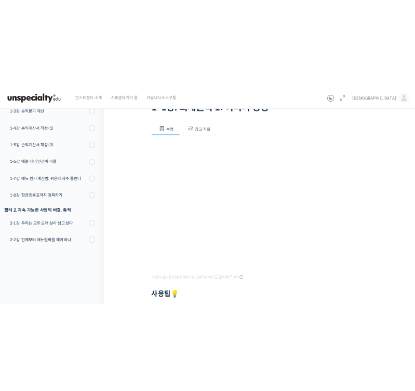
scroll to position [98, 0]
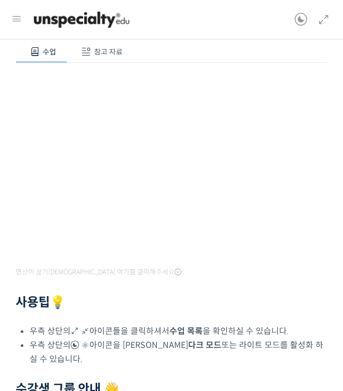
click at [262, 319] on div "영상이 끊기신다면 여기를 클릭해주세요 사용팁 💡 우측 상단의 아이콘들을 클릭하셔서 수업 목록 을 확인하실 수 있습니다. 우측 상단의 아이콘을 …" at bounding box center [172, 258] width 312 height 390
click at [260, 300] on h2 "사용팁 💡" at bounding box center [172, 302] width 312 height 15
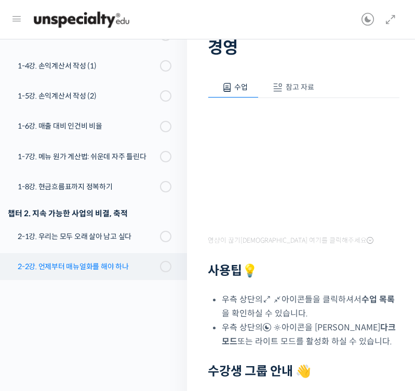
scroll to position [0, 0]
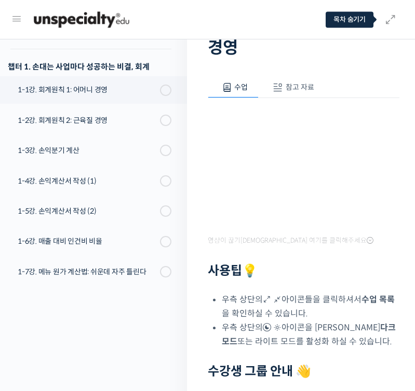
click at [394, 20] on icon at bounding box center [390, 19] width 12 height 12
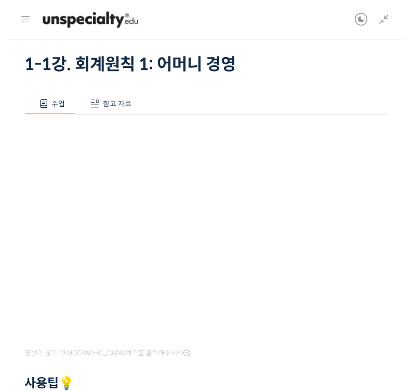
scroll to position [41, 0]
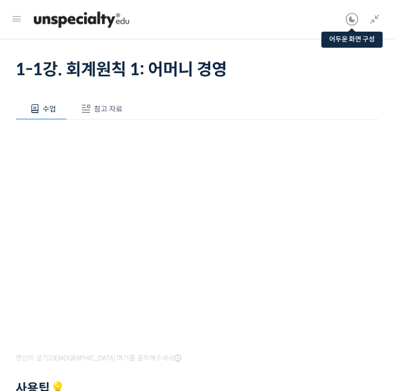
click at [354, 14] on icon at bounding box center [352, 19] width 12 height 12
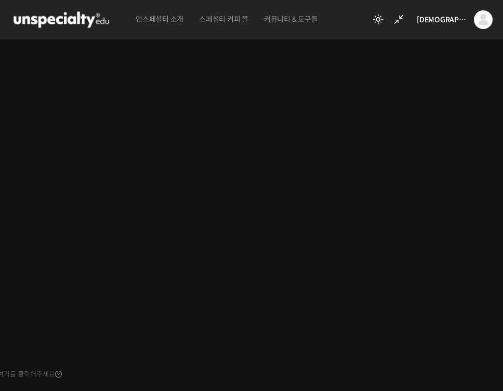
scroll to position [182, 0]
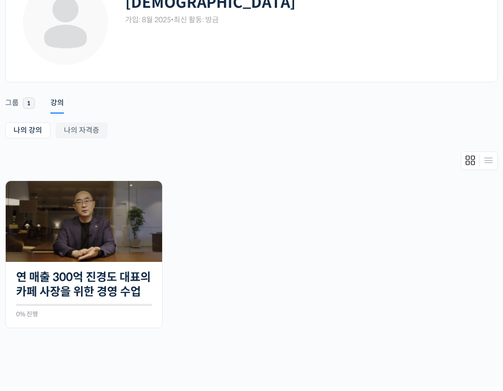
scroll to position [99, 0]
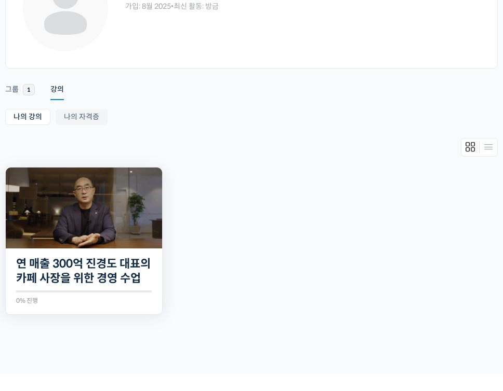
click at [121, 222] on img at bounding box center [84, 208] width 156 height 81
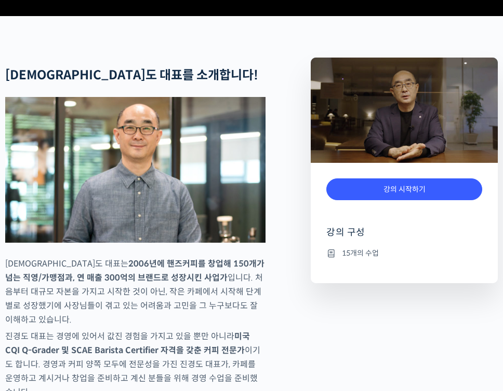
scroll to position [367, 0]
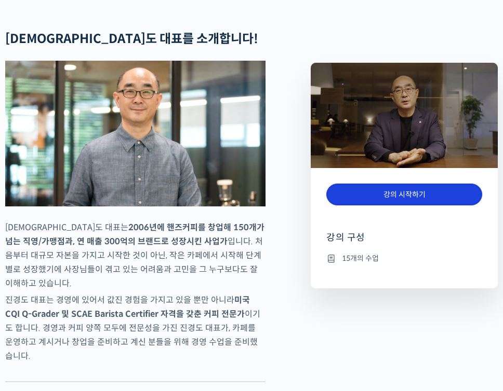
click at [383, 204] on link "강의 시작하기" at bounding box center [404, 195] width 156 height 22
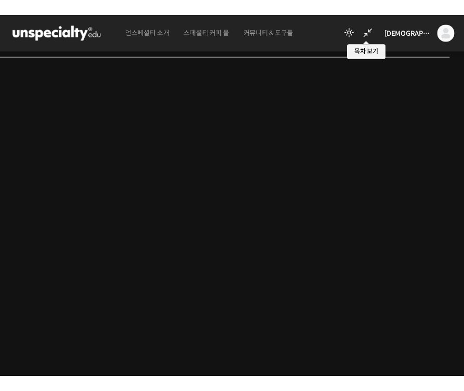
scroll to position [200, 0]
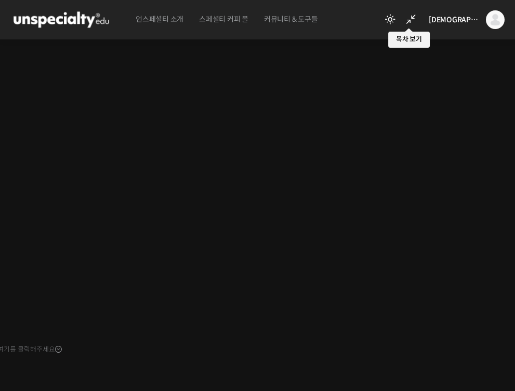
click at [417, 18] on icon at bounding box center [410, 19] width 12 height 12
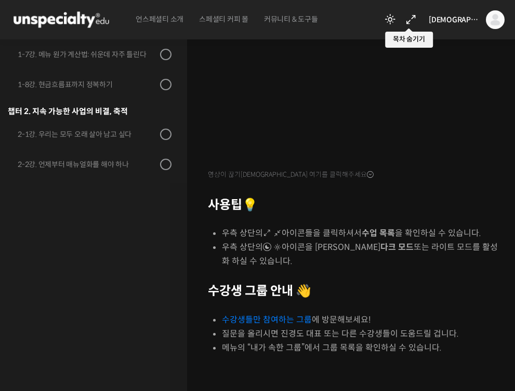
click at [417, 14] on icon at bounding box center [410, 19] width 12 height 12
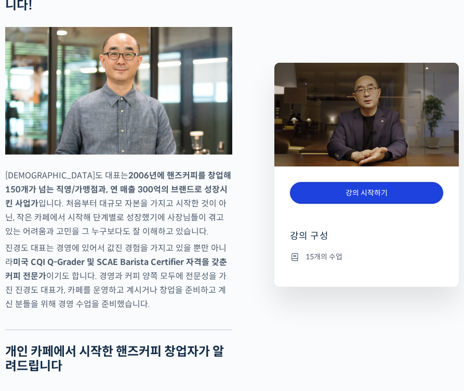
click at [366, 192] on link "강의 시작하기" at bounding box center [366, 193] width 153 height 22
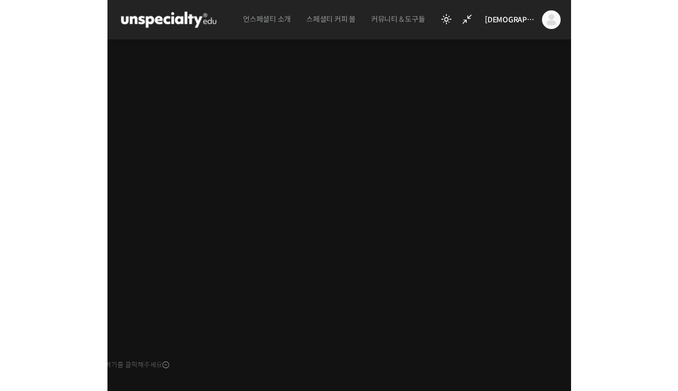
scroll to position [177, 0]
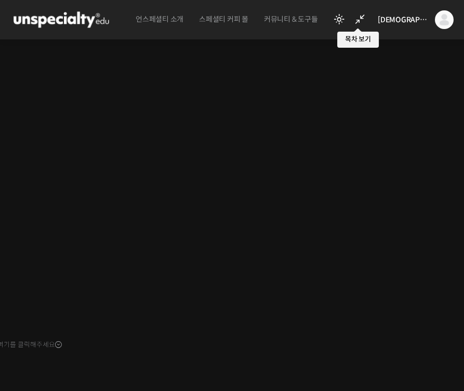
click at [366, 22] on icon at bounding box center [360, 19] width 12 height 12
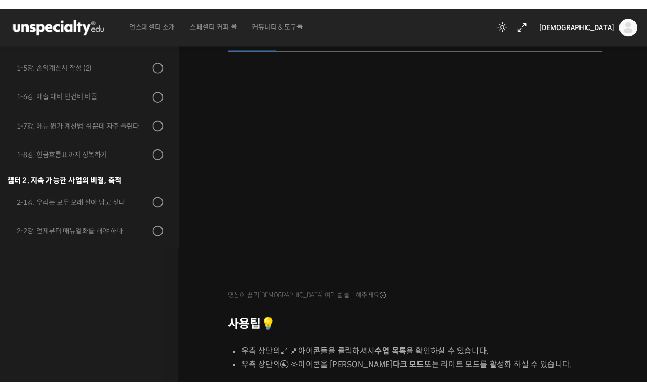
scroll to position [99, 0]
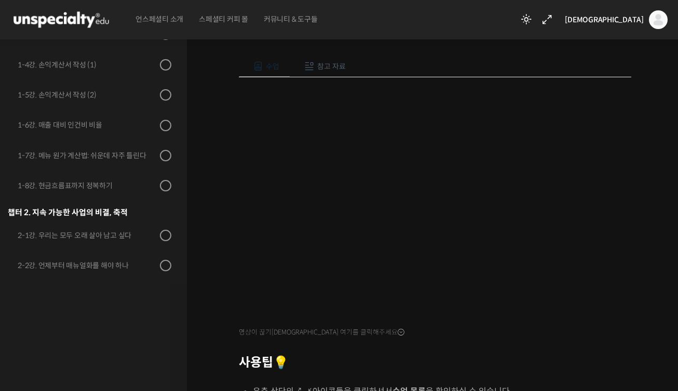
click at [407, 348] on div at bounding box center [435, 348] width 393 height 16
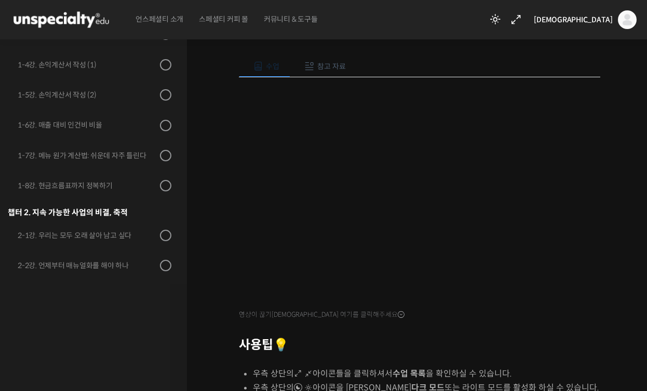
click at [463, 384] on li "우측 상단의 아이콘을 클릭하셔서 다크 모드 또는 라이트 모드를 활성화 하실 수 있습니다." at bounding box center [426, 388] width 347 height 14
click at [463, 344] on h2 "사용팁 💡" at bounding box center [419, 345] width 361 height 15
click at [463, 367] on li "우측 상단의 아이콘들을 클릭하셔서 수업 목록 을 확인하실 수 있습니다." at bounding box center [426, 374] width 347 height 14
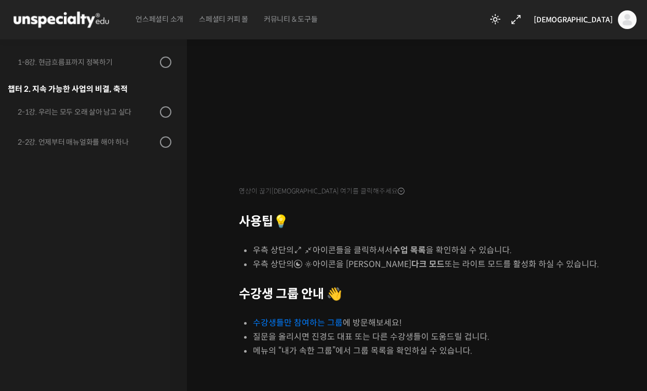
scroll to position [163, 0]
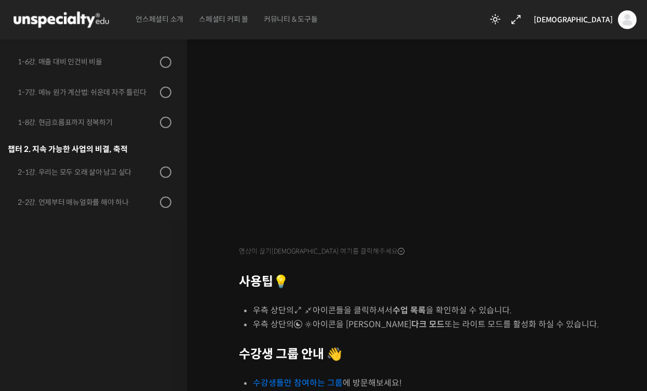
click at [463, 267] on div at bounding box center [419, 267] width 361 height 16
click at [463, 259] on div at bounding box center [419, 267] width 361 height 16
click at [463, 287] on h2 "사용팁 💡" at bounding box center [419, 282] width 361 height 15
click at [463, 333] on div at bounding box center [419, 340] width 361 height 16
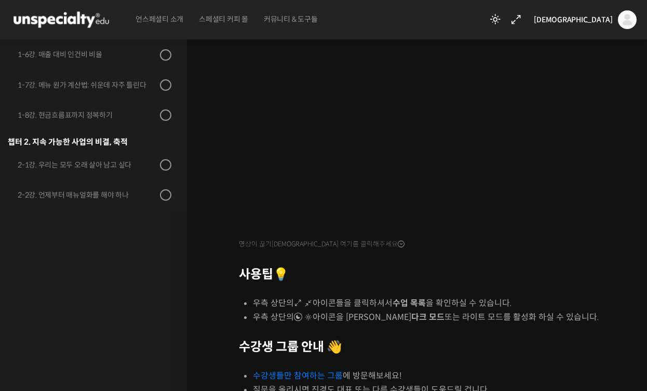
scroll to position [88, 0]
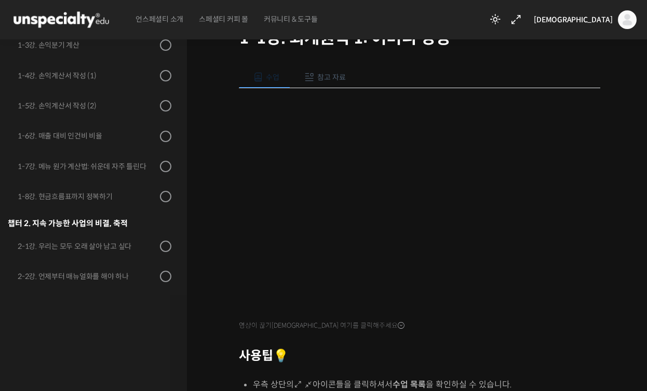
click at [463, 331] on div "영상이 끊기신다면 여기를 클릭해주세요 사용팁 💡 우측 상단의 아이콘들을 클릭하셔서 수업 목록 을 확인하실 수 있습니다. 우측 상단의 아이콘을 …" at bounding box center [419, 290] width 361 height 404
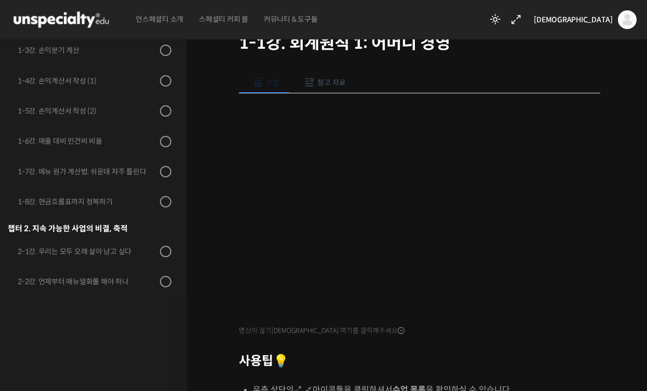
scroll to position [113, 0]
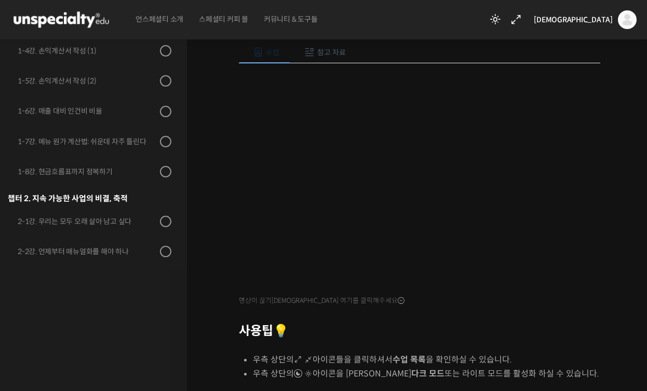
click at [463, 340] on div "영상이 끊기신다면 여기를 클릭해주세요 사용팁 💡 우측 상단의 아이콘들을 클릭하셔서 수업 목록 을 확인하실 수 있습니다. 우측 상단의 아이콘을 …" at bounding box center [419, 265] width 361 height 404
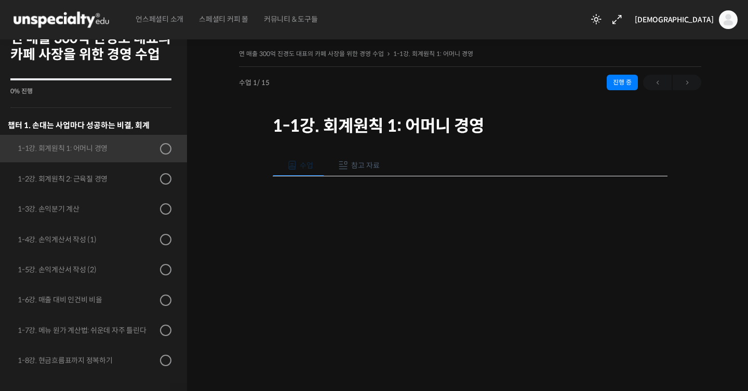
scroll to position [0, 0]
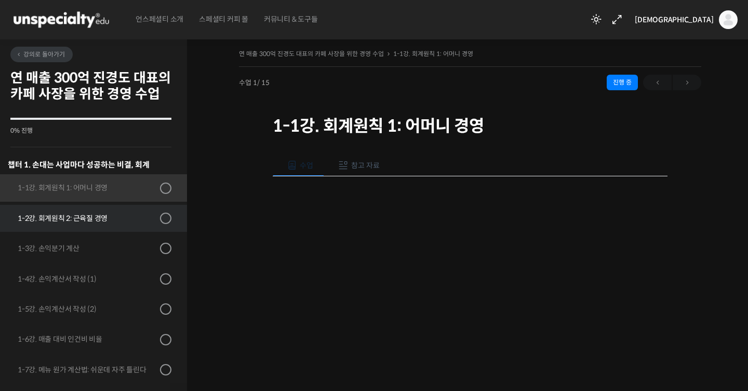
click at [123, 210] on link "1-2강. 회계원칙 2: 근육질 경영" at bounding box center [91, 218] width 192 height 27
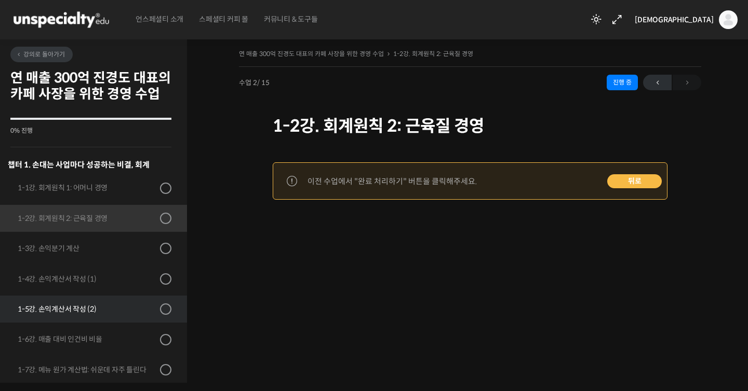
scroll to position [165, 0]
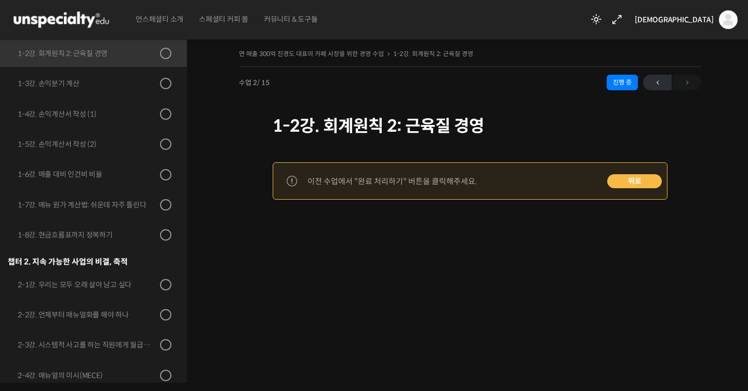
click at [623, 180] on link "뒤로" at bounding box center [634, 181] width 55 height 15
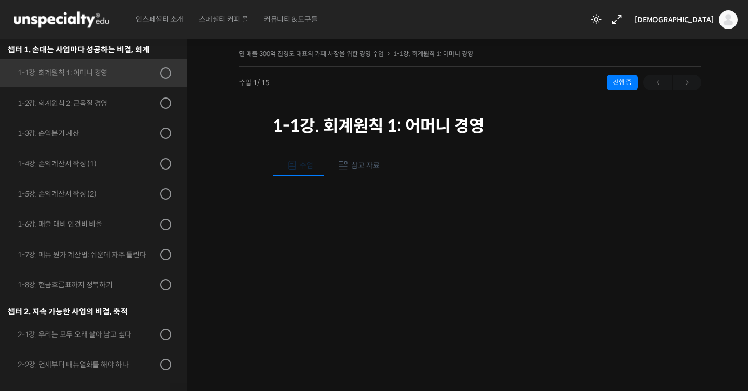
scroll to position [314, 0]
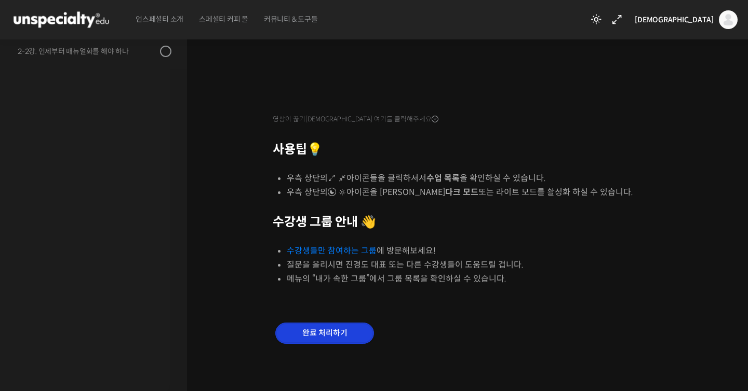
click at [319, 333] on input "완료 처리하기" at bounding box center [324, 333] width 99 height 21
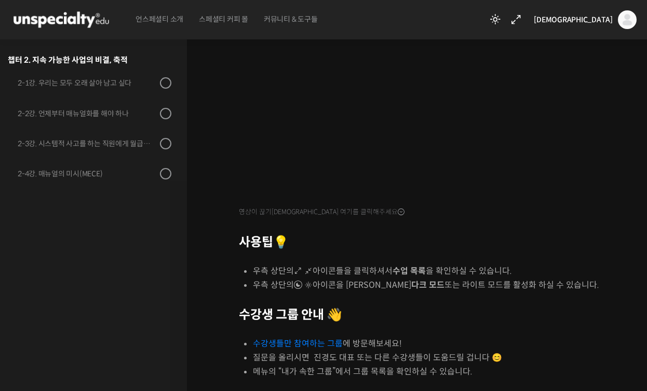
scroll to position [94, 0]
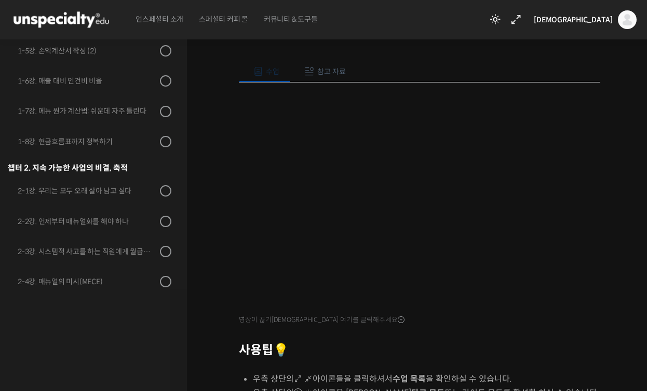
click at [507, 344] on h2 "사용팁 💡" at bounding box center [419, 350] width 361 height 15
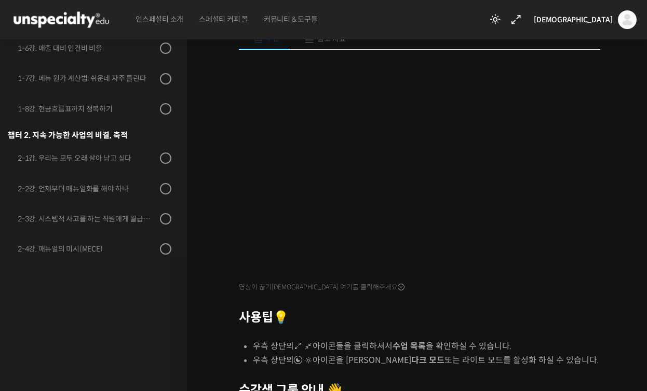
scroll to position [103, 0]
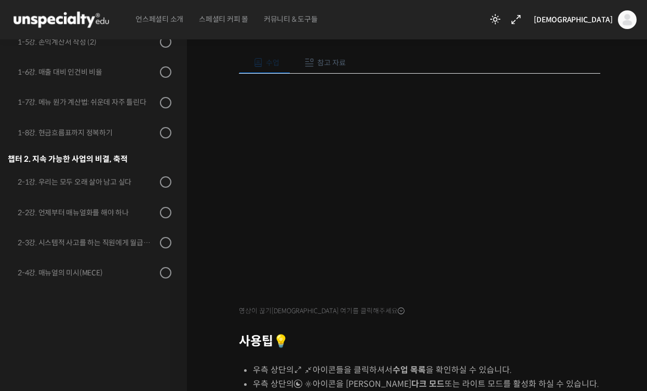
click at [530, 330] on div at bounding box center [419, 327] width 361 height 16
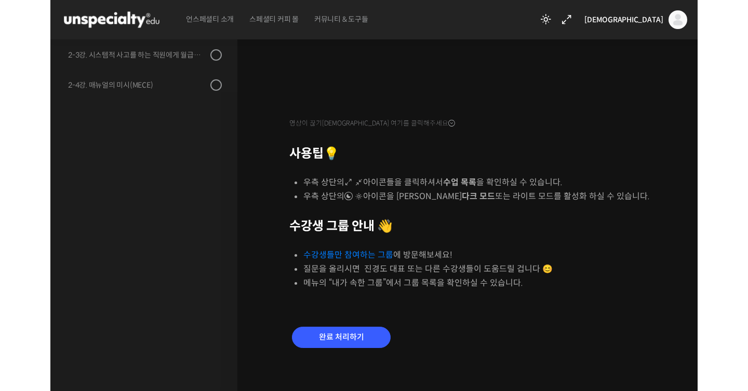
scroll to position [294, 0]
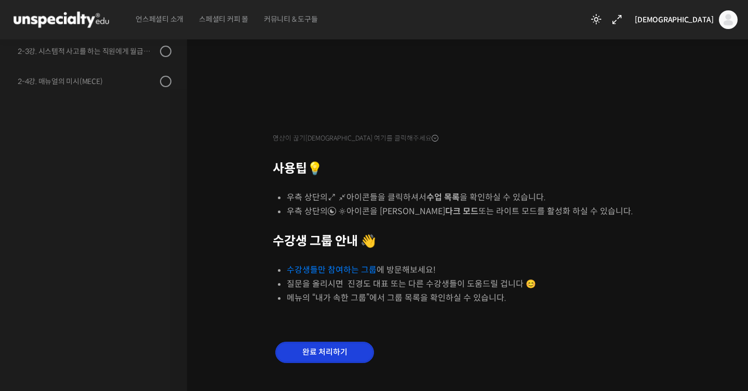
click at [329, 352] on input "완료 처리하기" at bounding box center [324, 352] width 99 height 21
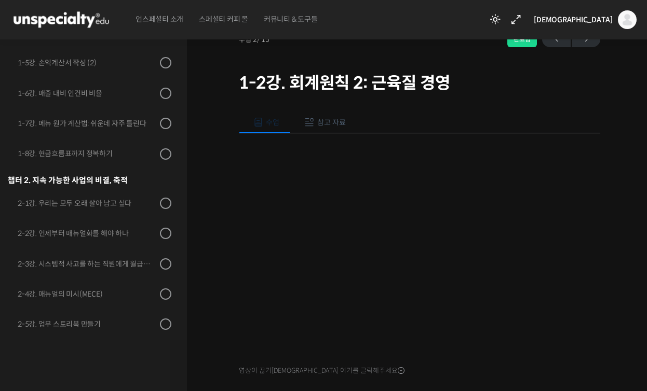
scroll to position [205, 0]
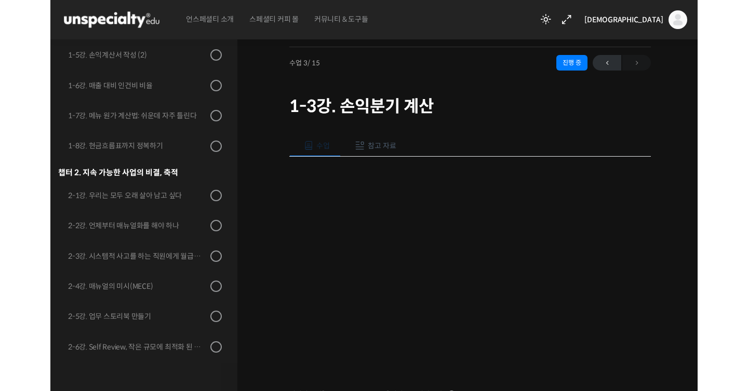
scroll to position [93, 0]
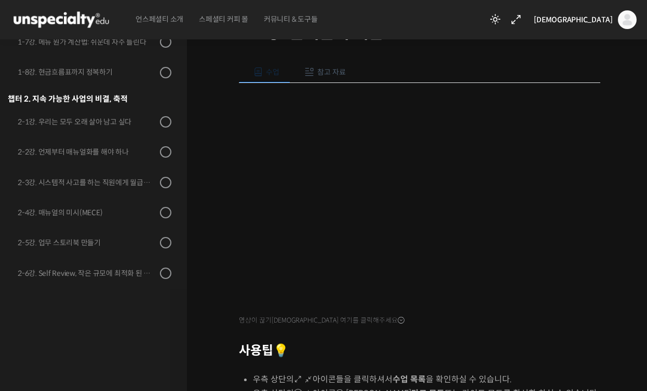
click at [501, 373] on li "우측 상단의 아이콘들을 클릭하셔서 수업 목록 을 확인하실 수 있습니다." at bounding box center [426, 380] width 347 height 14
click at [588, 333] on div at bounding box center [419, 336] width 361 height 16
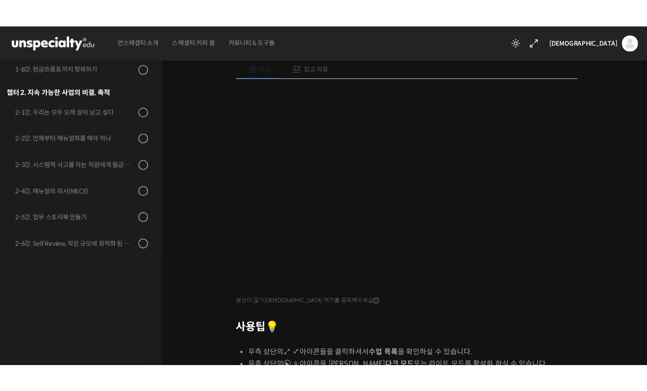
scroll to position [117, 0]
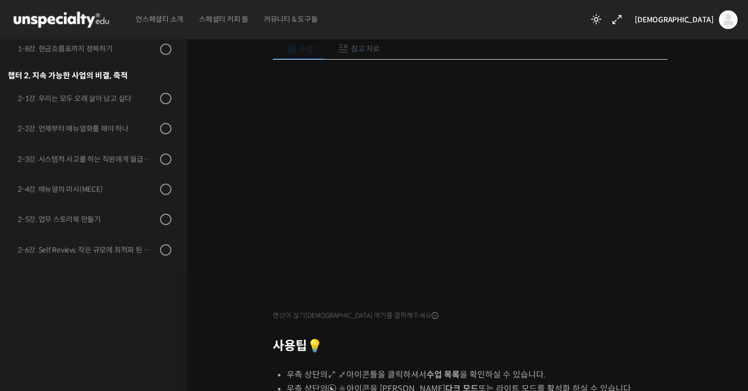
click at [646, 105] on div "연 매출 300억 진경도 대표의 카페 사장을 위한 경영 수업 1-3강. 손익분기 계산 진행 중 수업 3 / 15 진행 중…" at bounding box center [470, 251] width 566 height 675
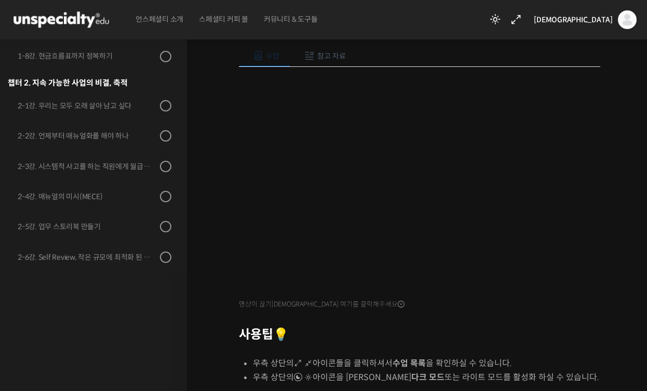
scroll to position [119, 0]
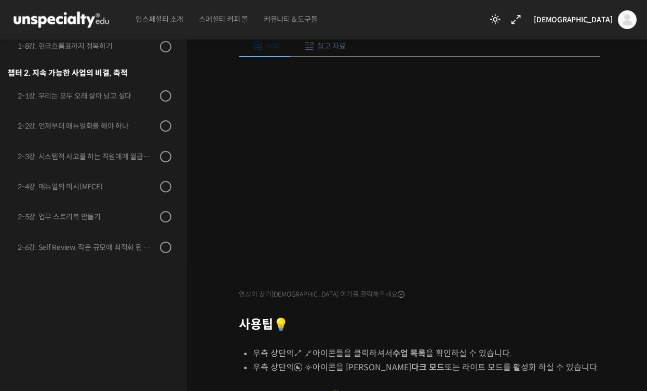
click at [526, 312] on div at bounding box center [419, 310] width 361 height 16
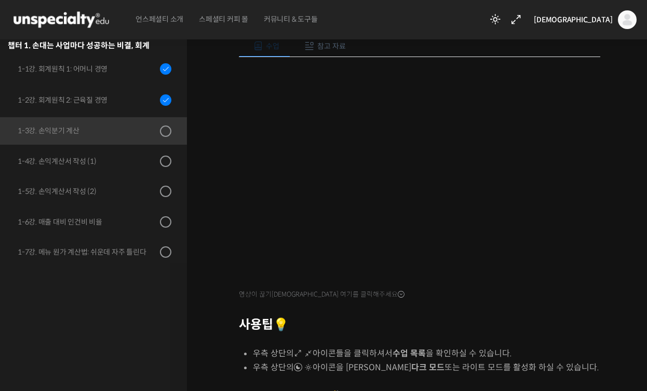
scroll to position [236, 0]
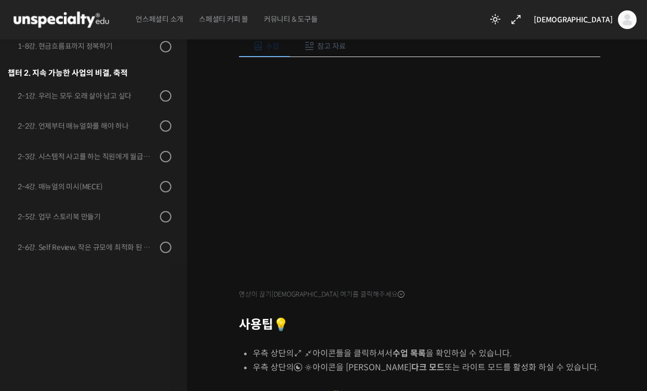
click at [461, 328] on h2 "사용팁 💡" at bounding box center [419, 325] width 361 height 15
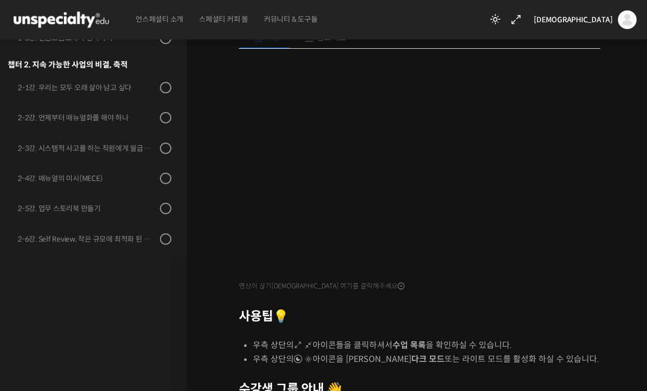
scroll to position [295, 0]
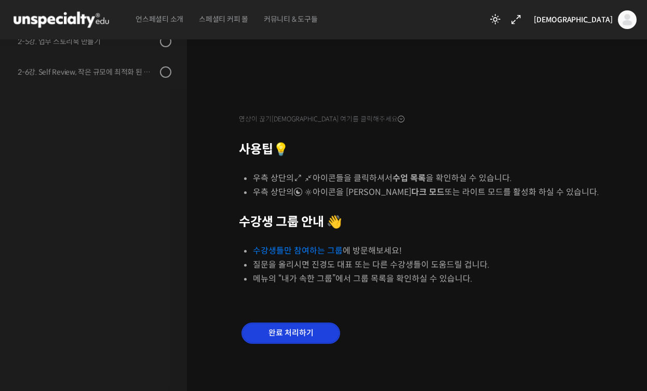
click at [313, 334] on input "완료 처리하기" at bounding box center [290, 333] width 99 height 21
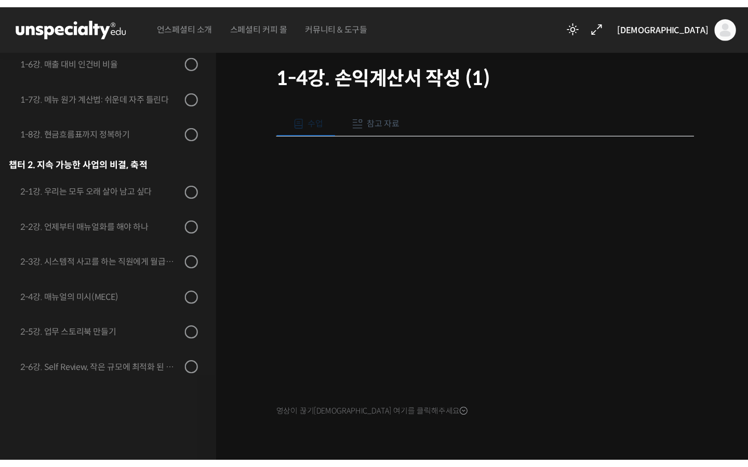
scroll to position [66, 0]
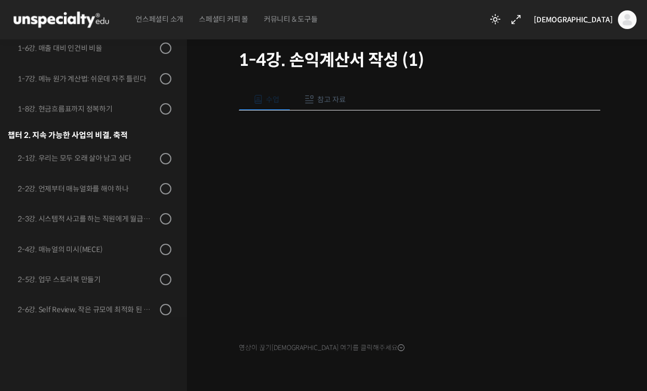
click at [591, 348] on div "영상이 끊기[DEMOGRAPHIC_DATA] 여기를 클릭해주세요" at bounding box center [419, 234] width 361 height 246
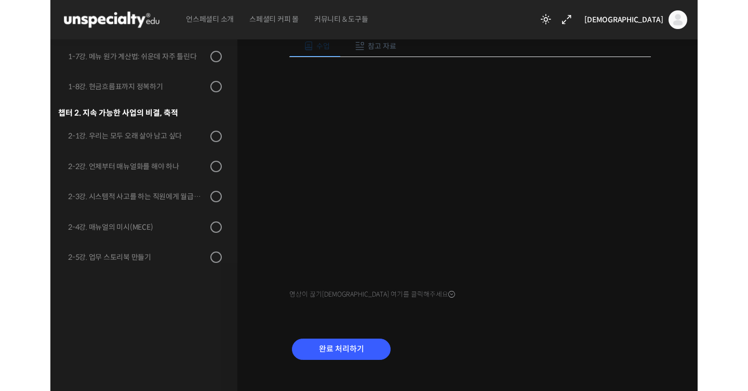
scroll to position [136, 0]
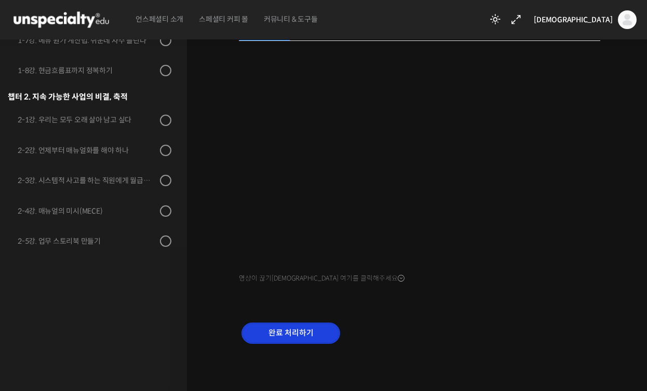
click at [322, 327] on input "완료 처리하기" at bounding box center [290, 333] width 99 height 21
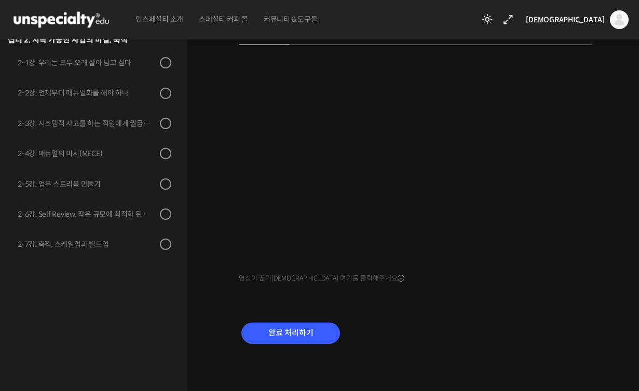
scroll to position [275, 0]
